Goal: Information Seeking & Learning: Learn about a topic

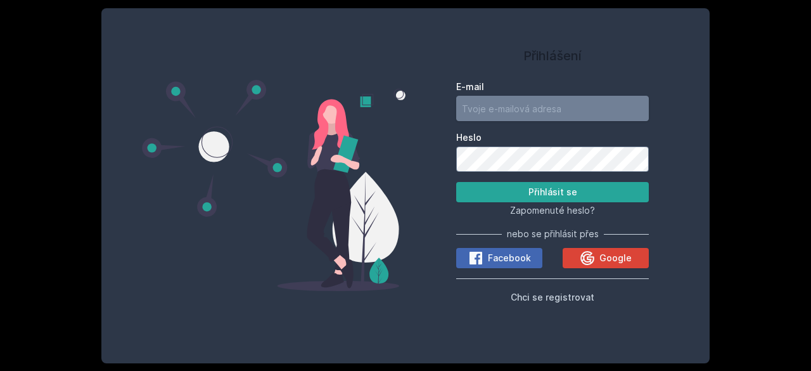
click at [538, 108] on input "E-mail" at bounding box center [552, 108] width 193 height 25
type input "[EMAIL_ADDRESS][DOMAIN_NAME]"
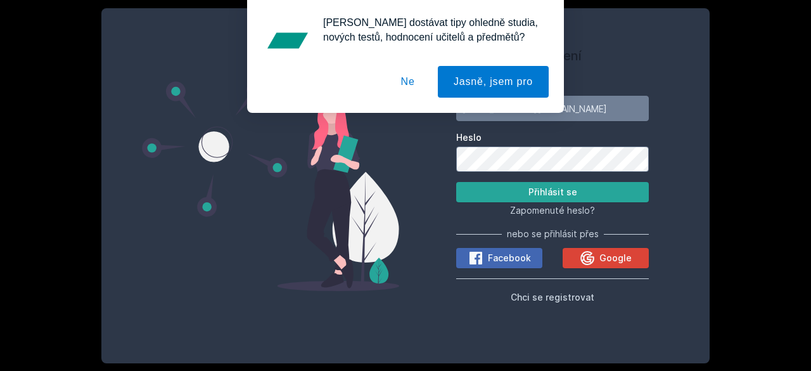
click at [407, 84] on button "Ne" at bounding box center [408, 82] width 46 height 32
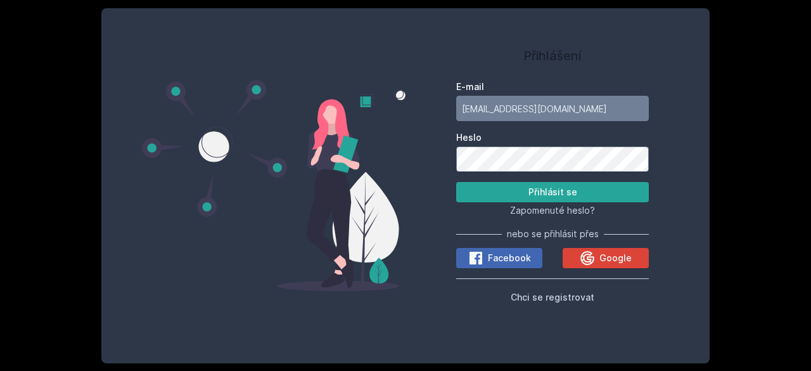
click at [456, 182] on button "Přihlásit se" at bounding box center [552, 192] width 193 height 20
click at [703, 222] on div "Přihlášení E-mail [EMAIL_ADDRESS][DOMAIN_NAME] [PERSON_NAME] se Zapomenuté hesl…" at bounding box center [405, 185] width 608 height 355
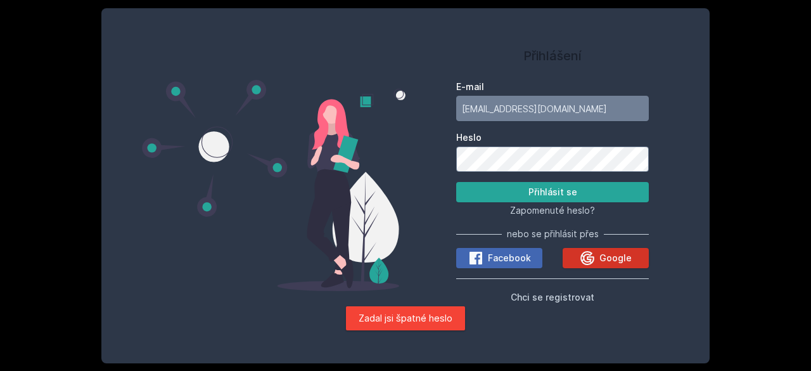
click at [620, 268] on button "Google" at bounding box center [606, 258] width 86 height 20
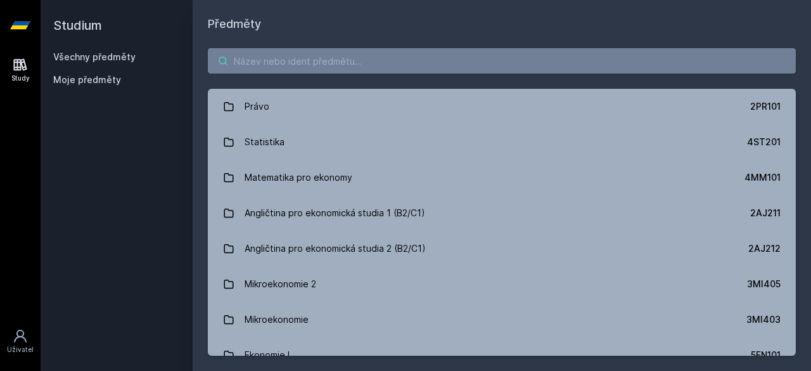
click at [368, 50] on input "search" at bounding box center [502, 60] width 588 height 25
type input "S"
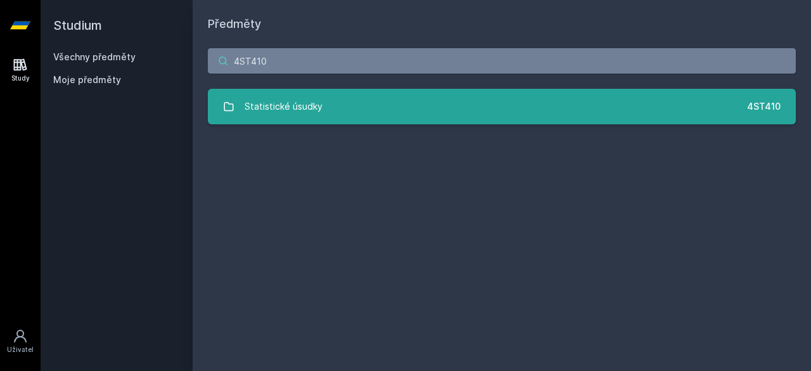
type input "4ST410"
click at [342, 106] on link "Statistické úsudky 4ST410" at bounding box center [502, 106] width 588 height 35
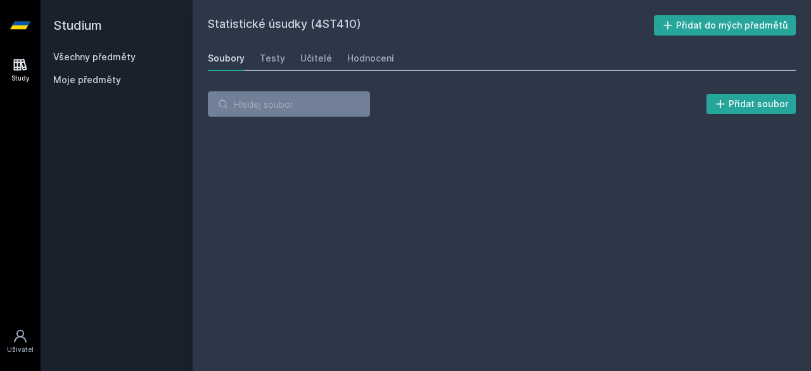
click at [331, 65] on div "Soubory Testy Učitelé Hodnocení" at bounding box center [502, 58] width 588 height 25
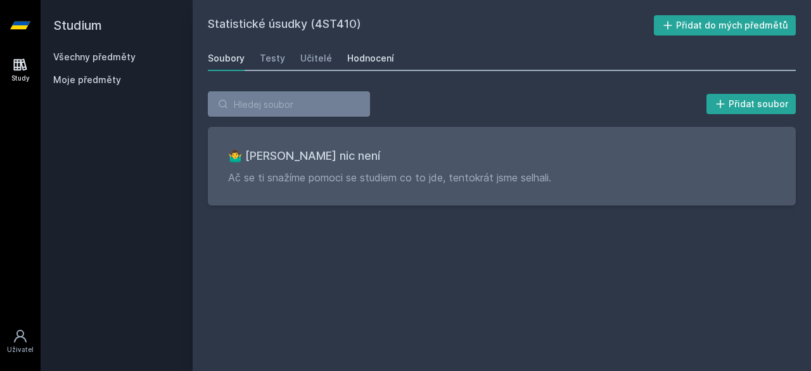
click at [353, 62] on div "Hodnocení" at bounding box center [370, 58] width 47 height 13
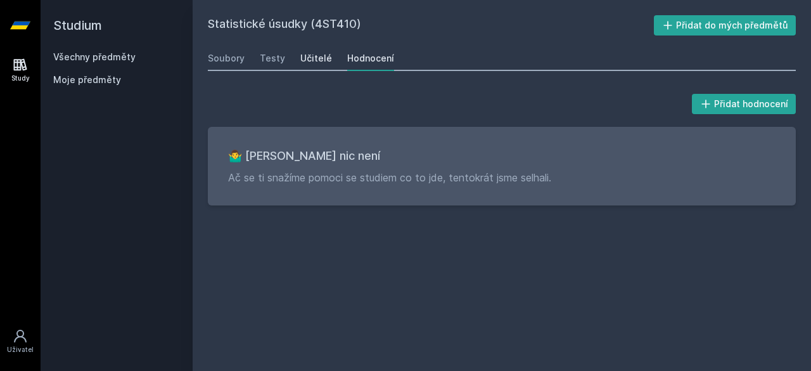
click at [303, 63] on div "Učitelé" at bounding box center [316, 58] width 32 height 13
click at [266, 56] on div "Testy" at bounding box center [272, 58] width 25 height 13
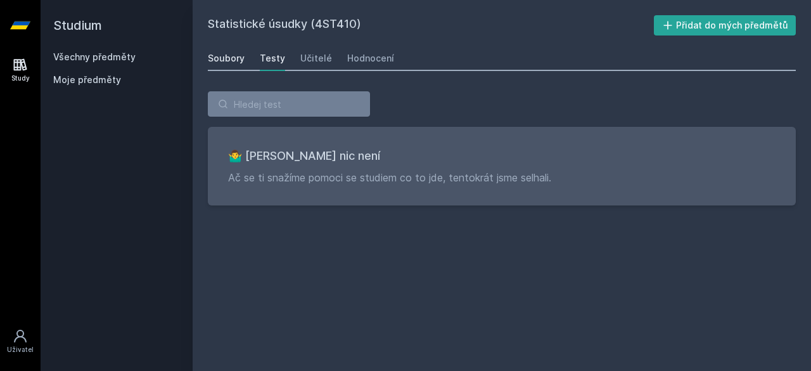
click at [236, 61] on div "Soubory" at bounding box center [226, 58] width 37 height 13
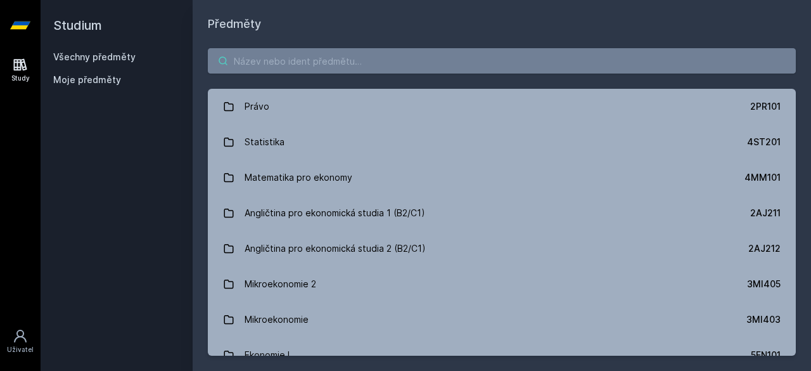
click at [321, 63] on input "search" at bounding box center [502, 60] width 588 height 25
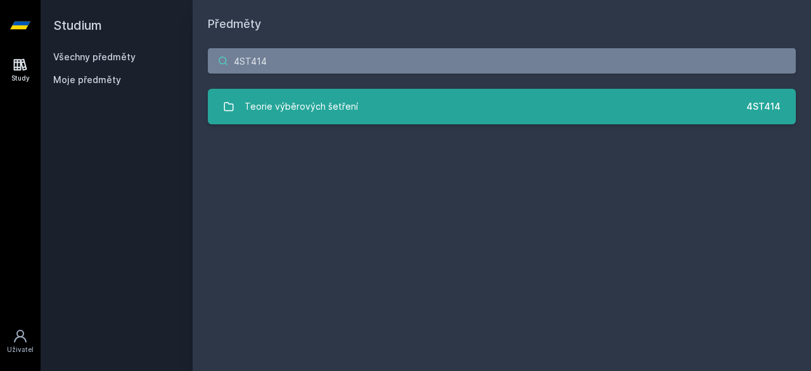
type input "4ST414"
click at [311, 117] on div "Teorie výběrových šetření" at bounding box center [301, 106] width 113 height 25
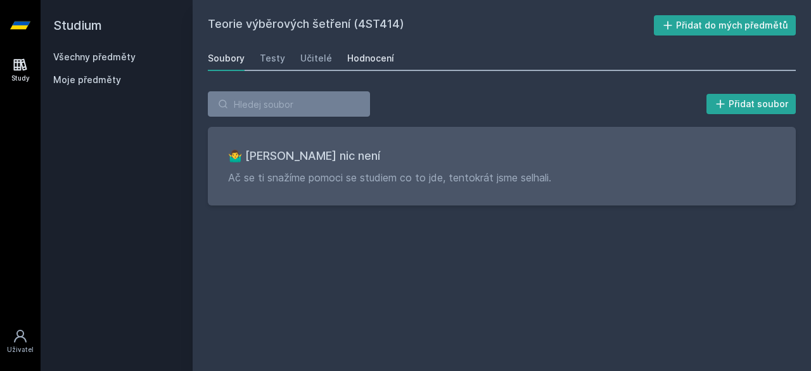
click at [374, 46] on link "Hodnocení" at bounding box center [370, 58] width 47 height 25
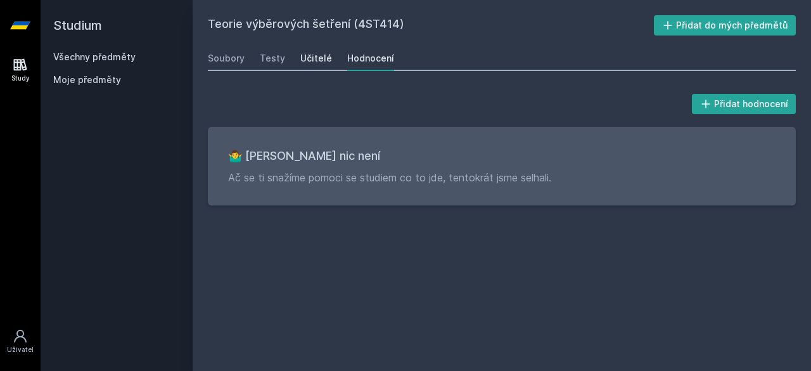
click at [307, 56] on div "Učitelé" at bounding box center [316, 58] width 32 height 13
click at [276, 65] on link "Testy" at bounding box center [272, 58] width 25 height 25
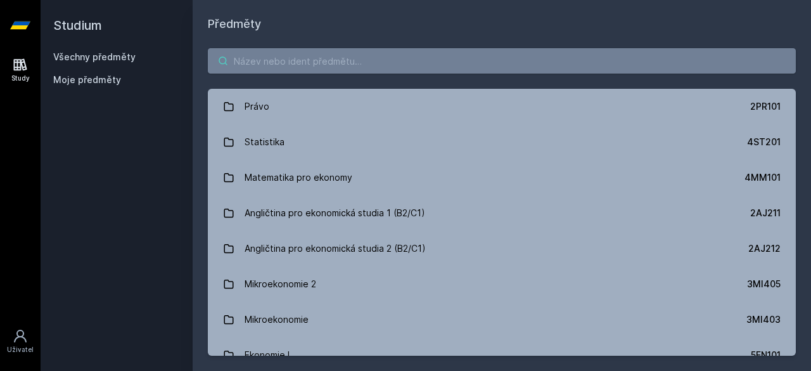
click at [282, 65] on input "search" at bounding box center [502, 60] width 588 height 25
click at [305, 64] on input "search" at bounding box center [502, 60] width 588 height 25
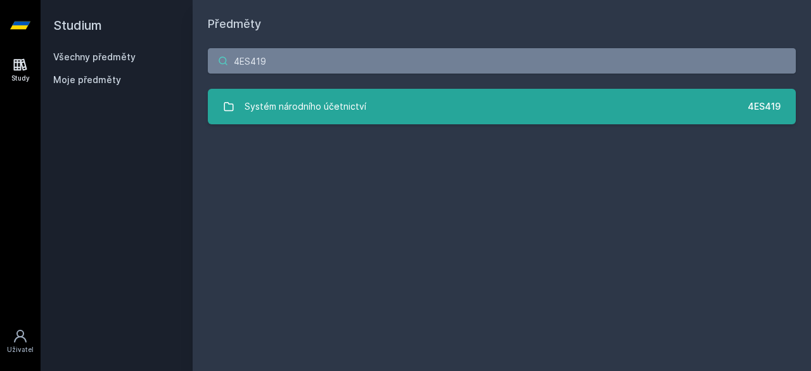
type input "4ES419"
click at [281, 104] on div "Systém národního účetnictví" at bounding box center [306, 106] width 122 height 25
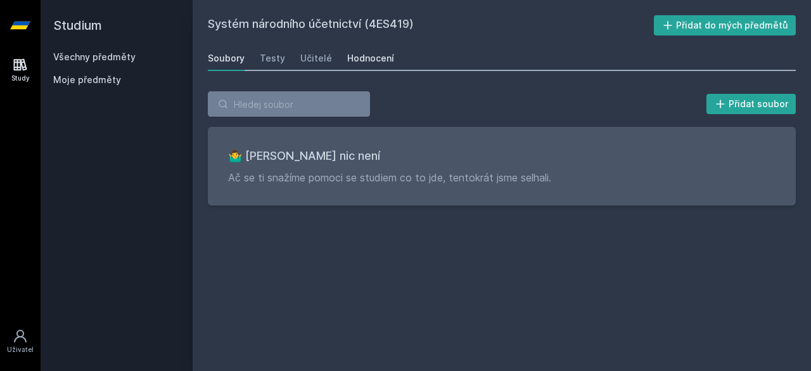
click at [349, 56] on div "Hodnocení" at bounding box center [370, 58] width 47 height 13
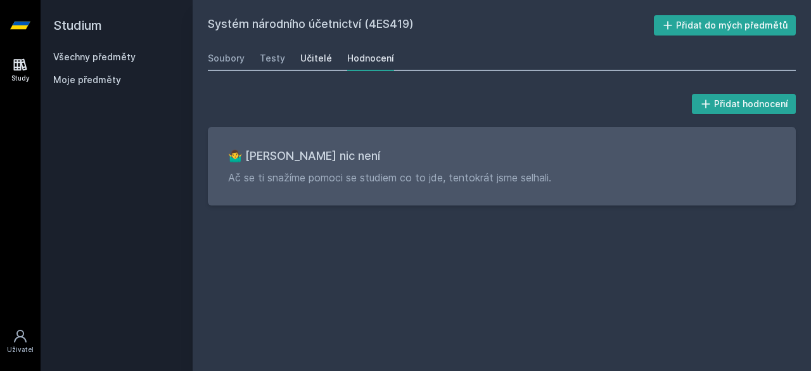
click at [312, 65] on link "Učitelé" at bounding box center [316, 58] width 32 height 25
click at [278, 65] on link "Testy" at bounding box center [272, 58] width 25 height 25
